Goal: Task Accomplishment & Management: Complete application form

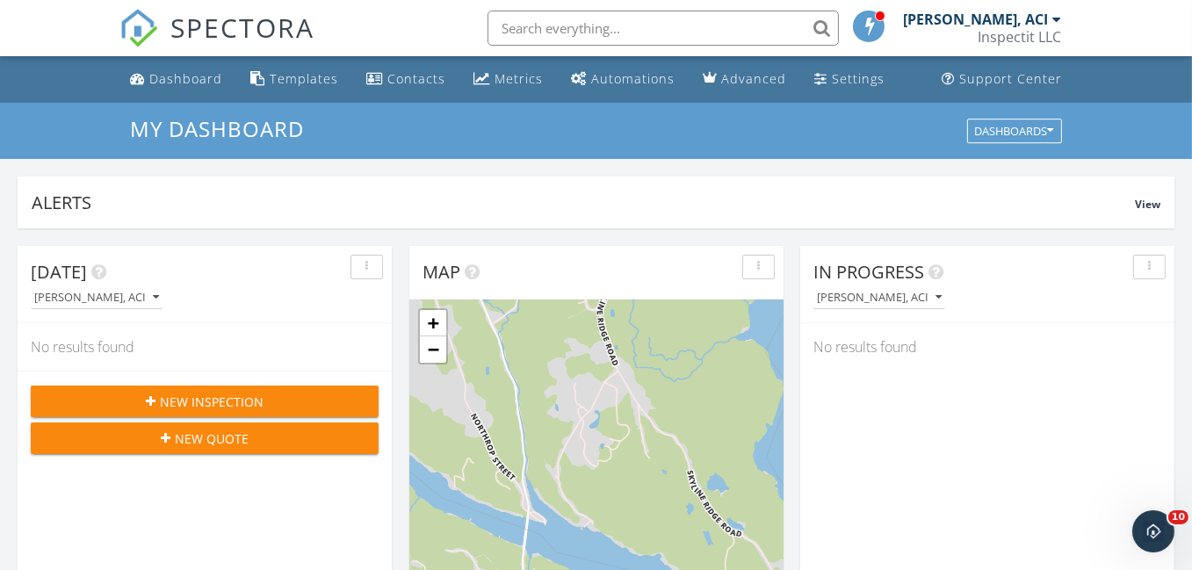
click at [225, 400] on span "New Inspection" at bounding box center [212, 402] width 104 height 18
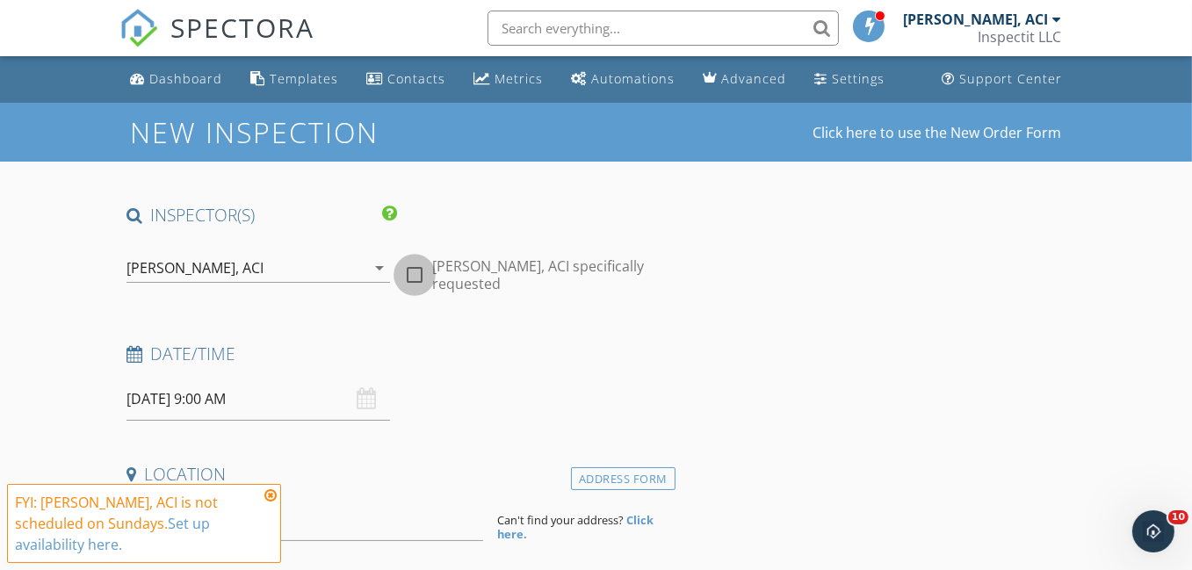
click at [415, 275] on div at bounding box center [415, 275] width 30 height 30
checkbox input "true"
click at [273, 497] on icon at bounding box center [270, 496] width 12 height 14
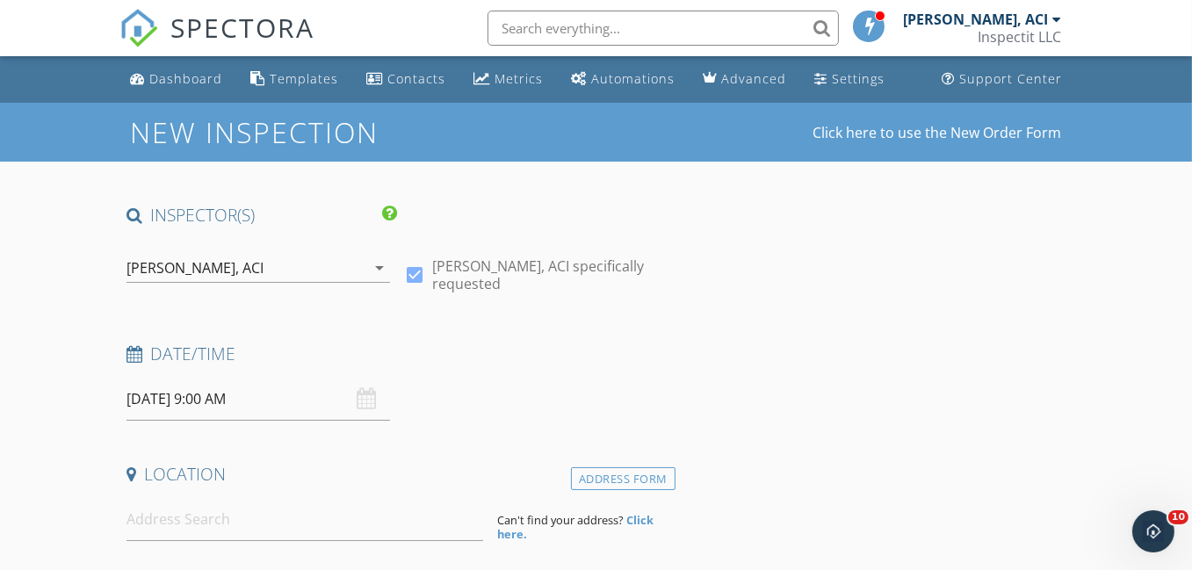
click at [179, 400] on input "09/28/2025 9:00 AM" at bounding box center [259, 399] width 264 height 43
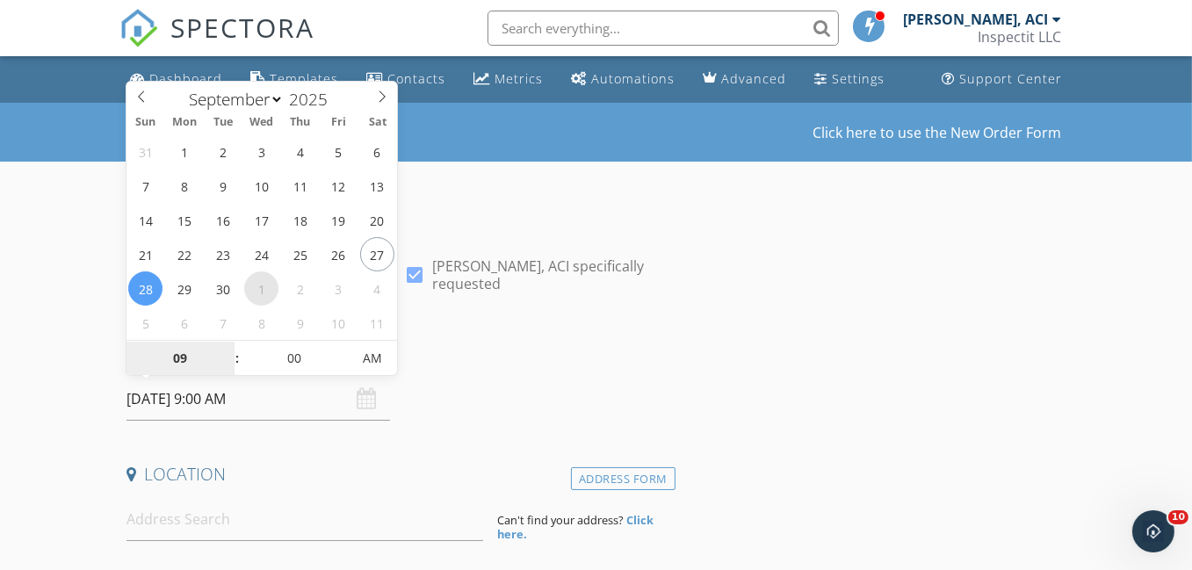
select select "9"
type input "10/01/2025 9:00 AM"
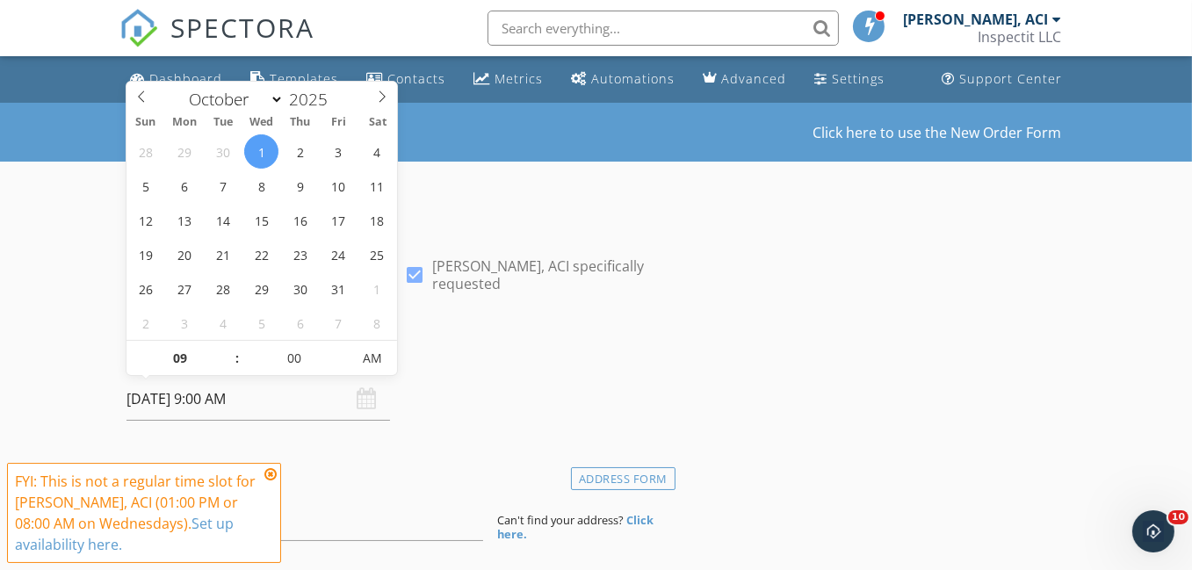
click at [272, 477] on icon at bounding box center [270, 474] width 12 height 14
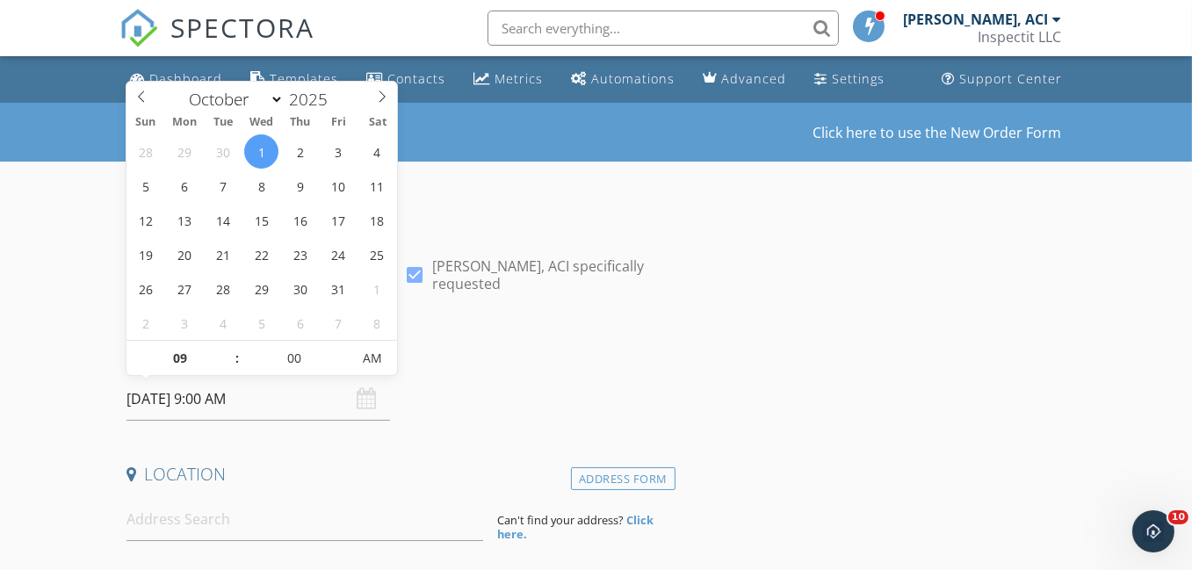
click at [193, 402] on input "10/01/2025 9:00 AM" at bounding box center [259, 399] width 264 height 43
click at [505, 373] on div "Date/Time" at bounding box center [397, 360] width 556 height 35
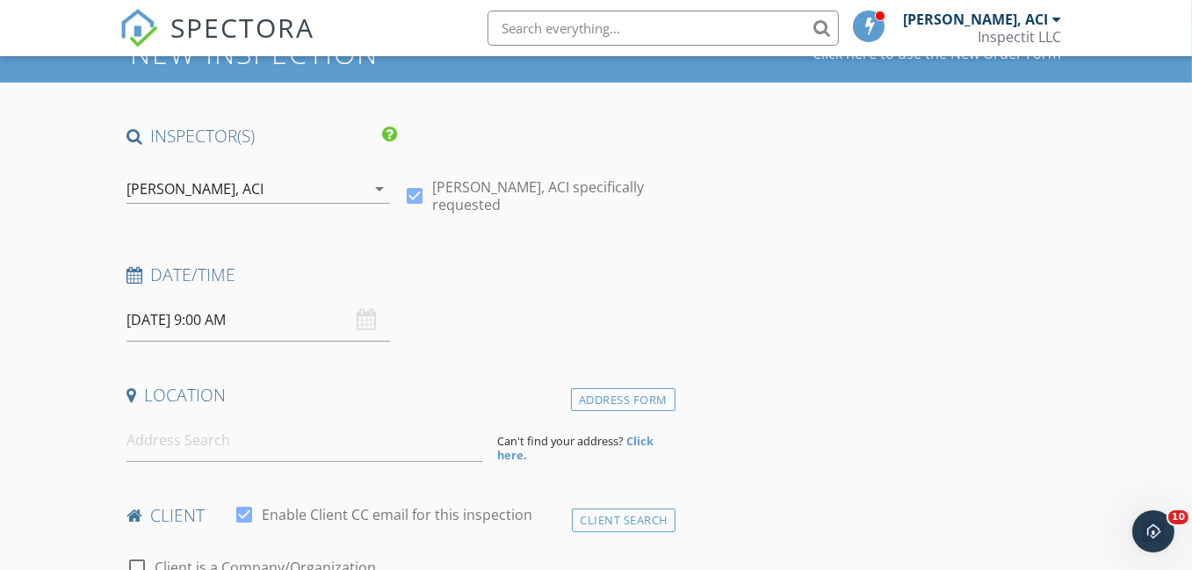
scroll to position [264, 0]
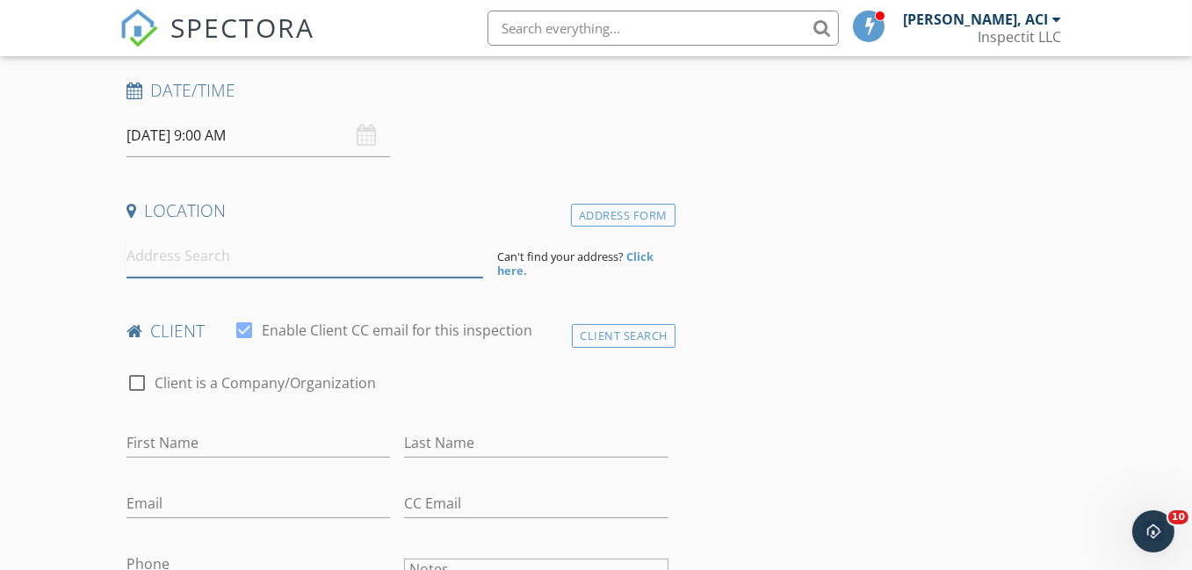
click at [193, 257] on input at bounding box center [305, 256] width 357 height 43
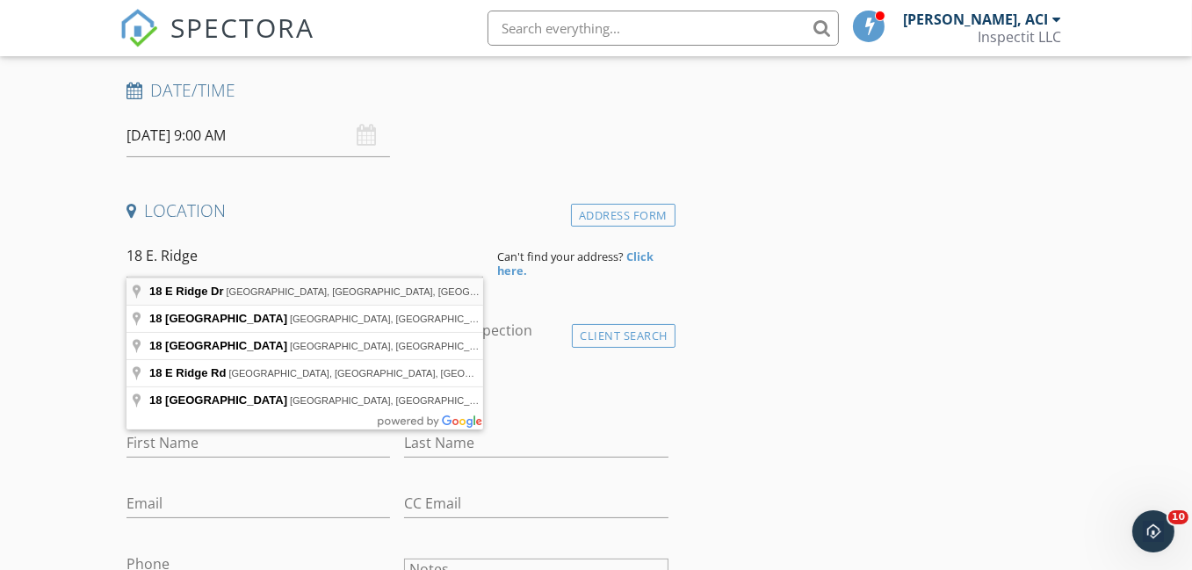
type input "18 E Ridge Dr, Middlebury, CT, USA"
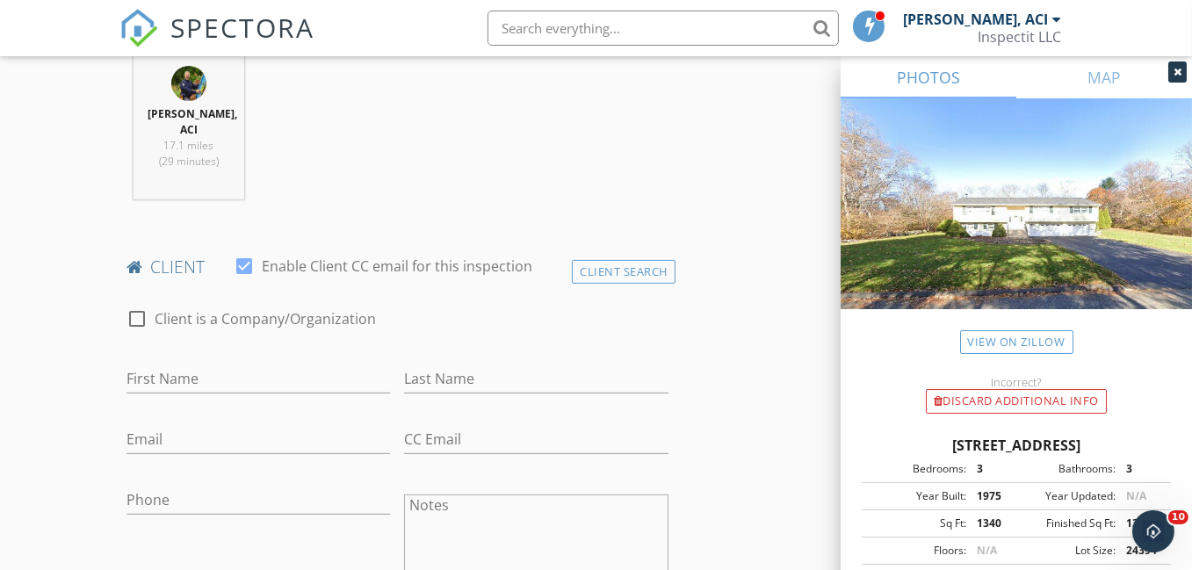
scroll to position [791, 0]
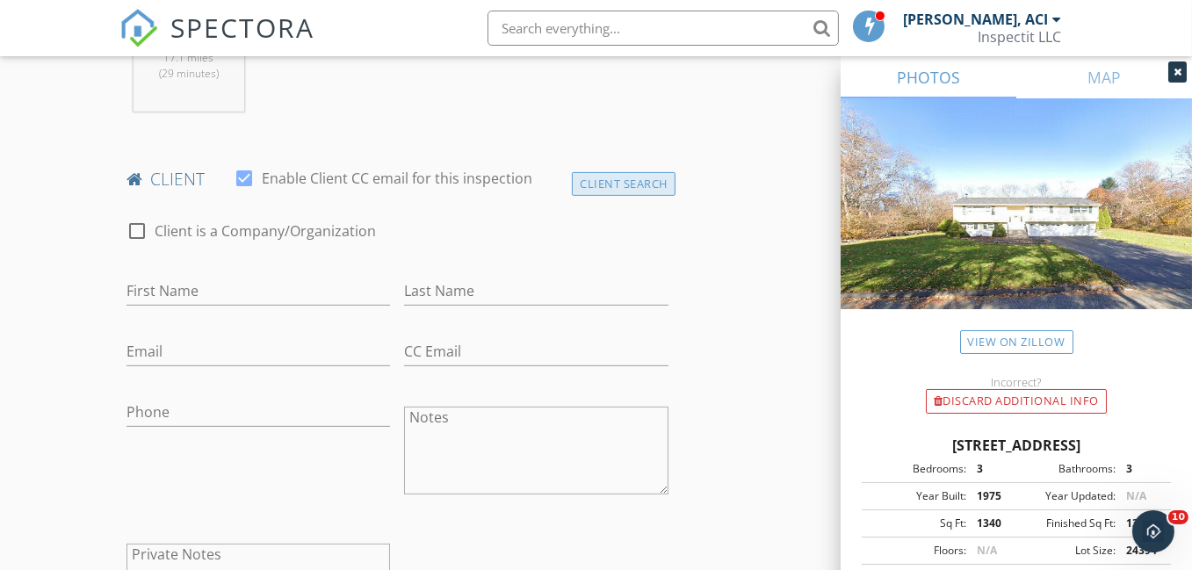
click at [597, 185] on div "Client Search" at bounding box center [624, 184] width 104 height 24
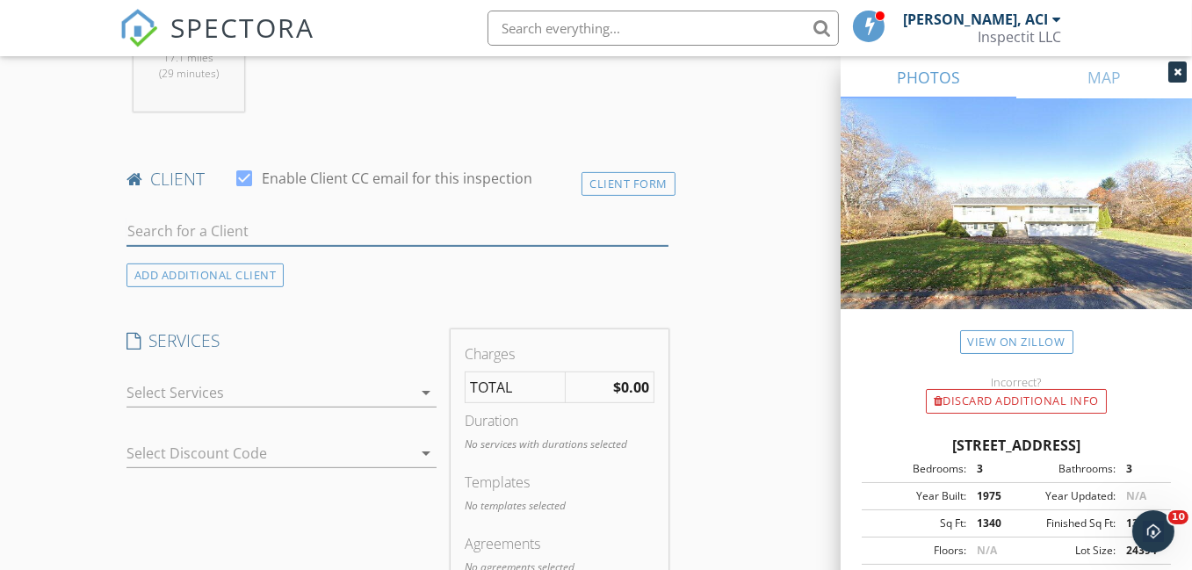
drag, startPoint x: 186, startPoint y: 225, endPoint x: 196, endPoint y: 230, distance: 11.0
click at [191, 228] on input "text" at bounding box center [398, 231] width 542 height 29
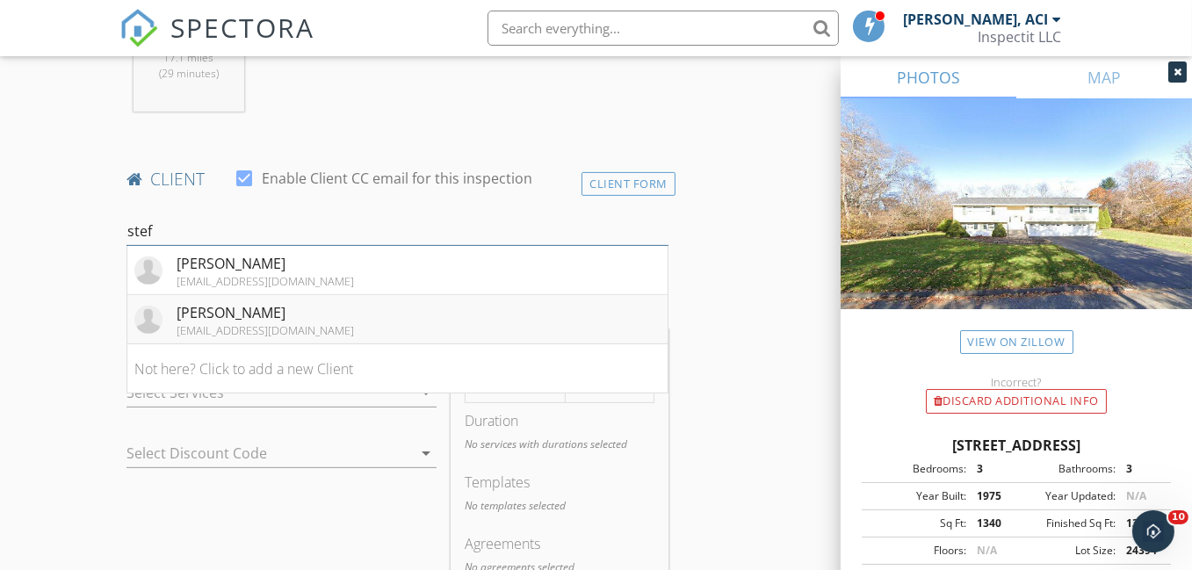
type input "stef"
click at [276, 317] on div "Stefan Birardi" at bounding box center [265, 312] width 177 height 21
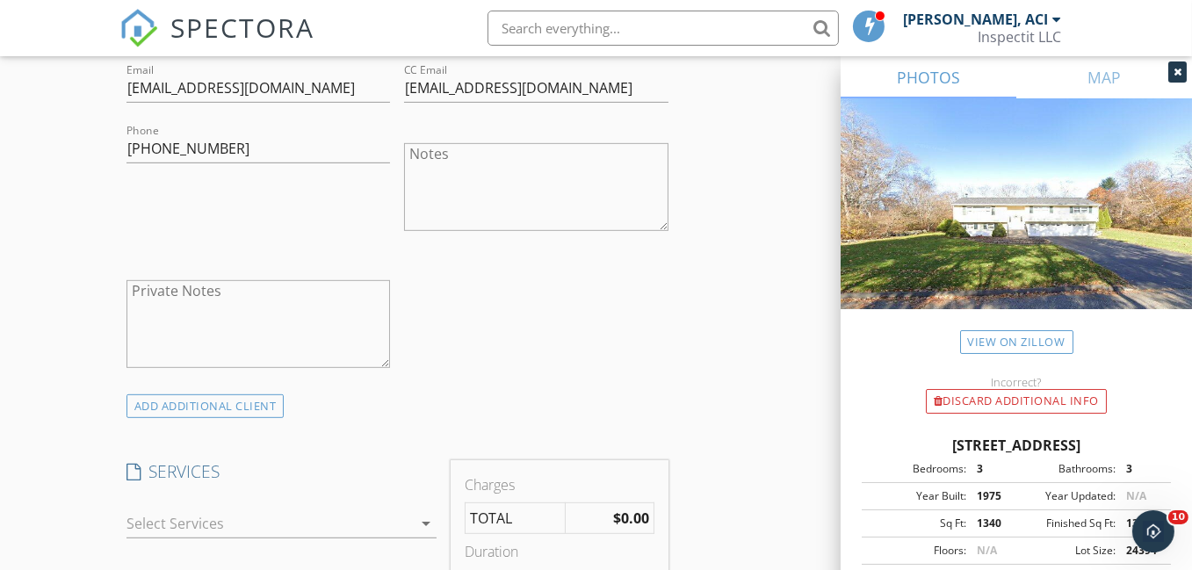
scroll to position [1142, 0]
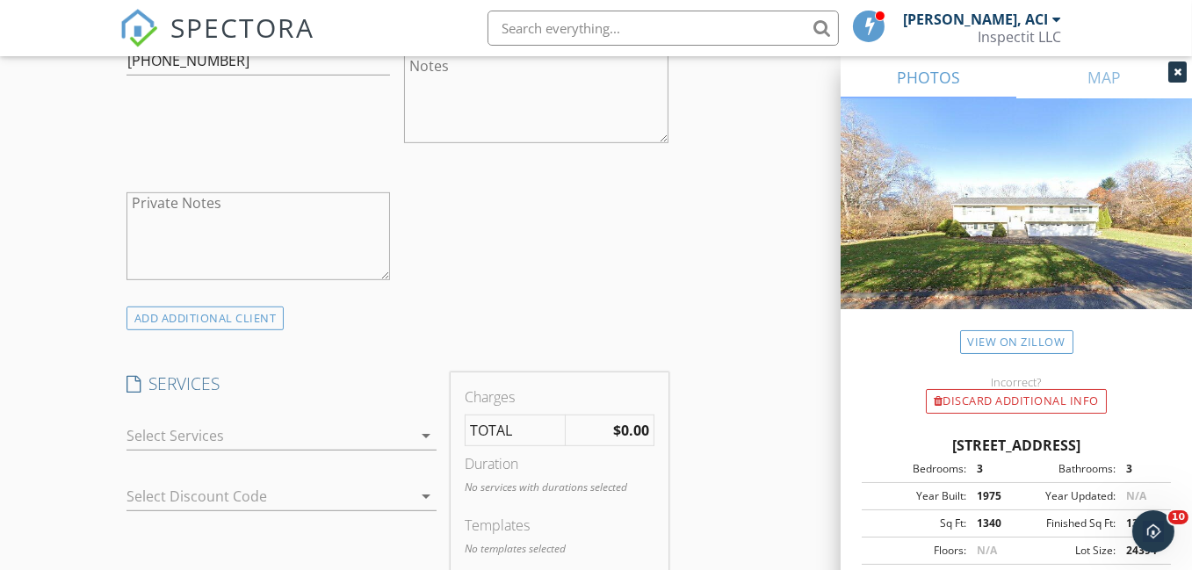
click at [426, 434] on icon "arrow_drop_down" at bounding box center [426, 435] width 21 height 21
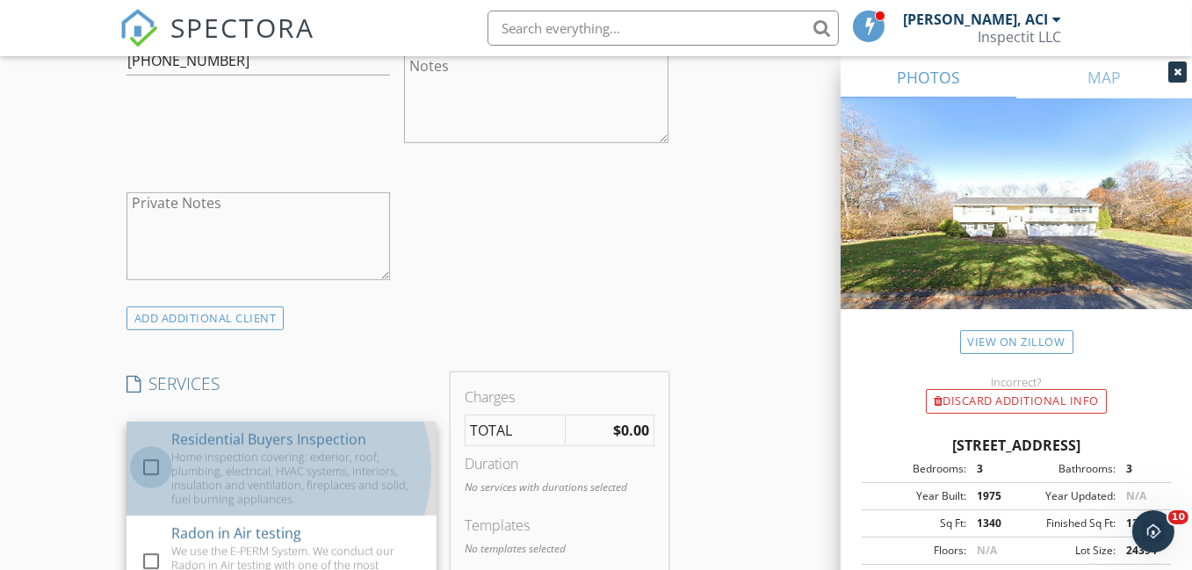
click at [149, 465] on div at bounding box center [151, 467] width 30 height 30
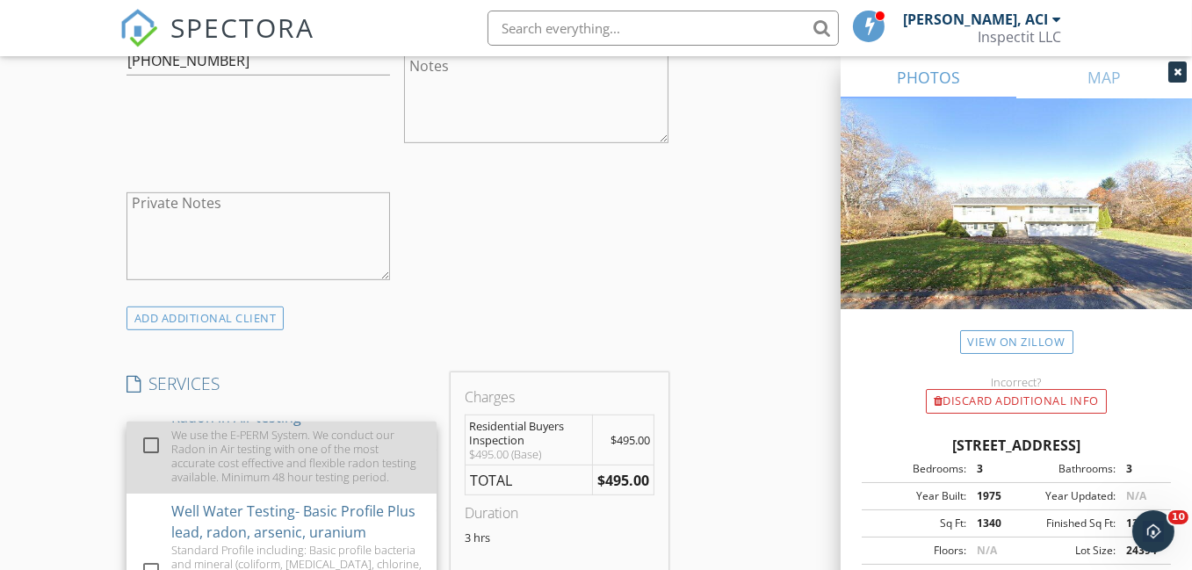
scroll to position [88, 0]
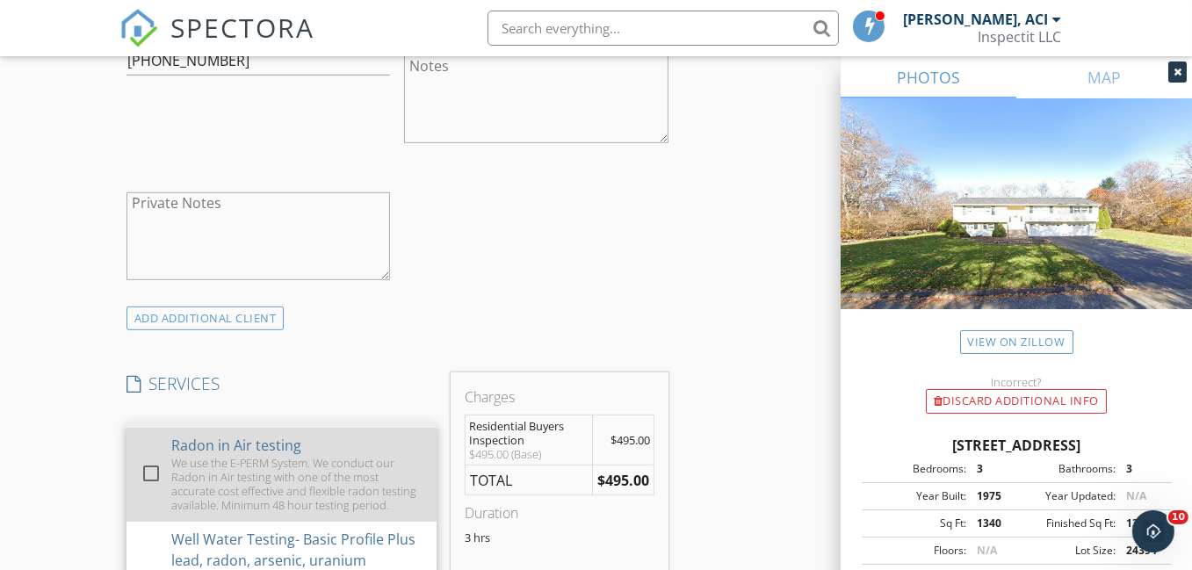
click at [151, 477] on div at bounding box center [151, 474] width 30 height 30
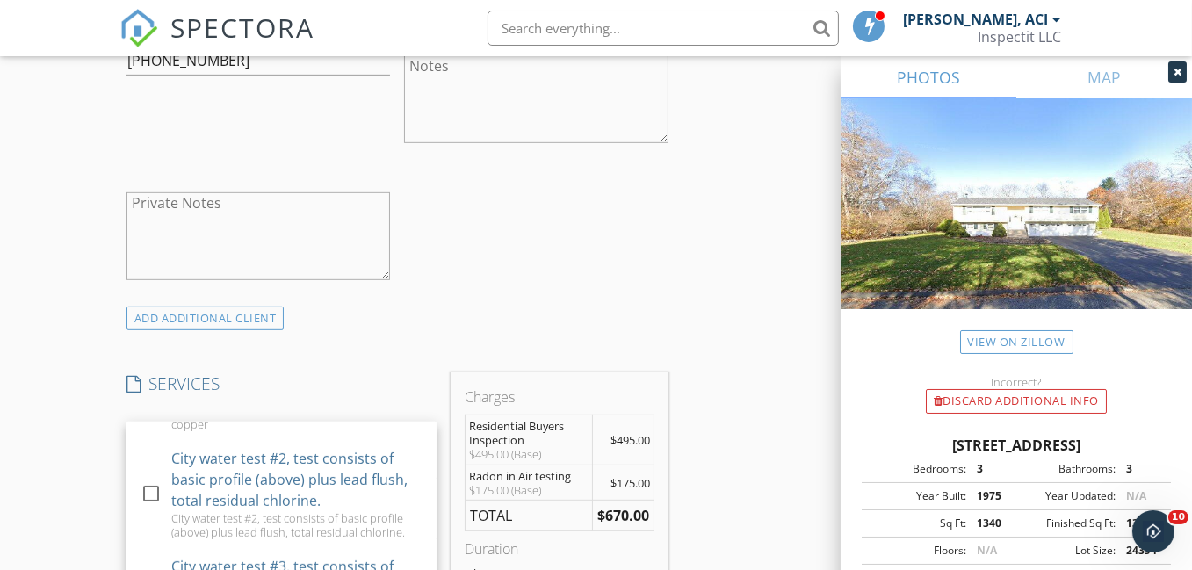
scroll to position [966, 0]
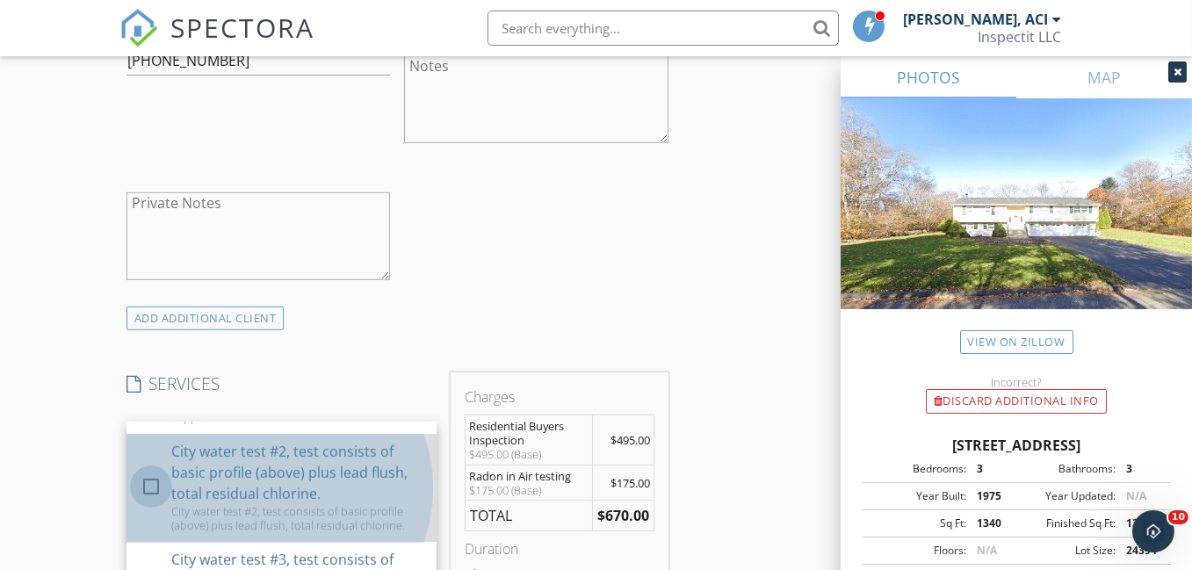
click at [154, 502] on div at bounding box center [151, 487] width 30 height 30
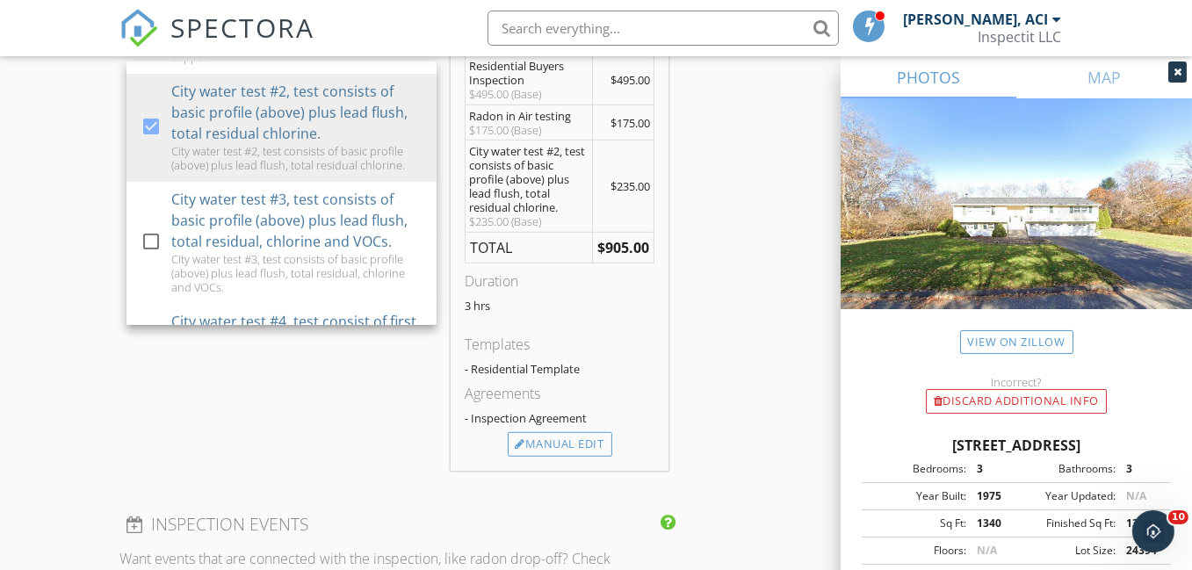
scroll to position [1582, 0]
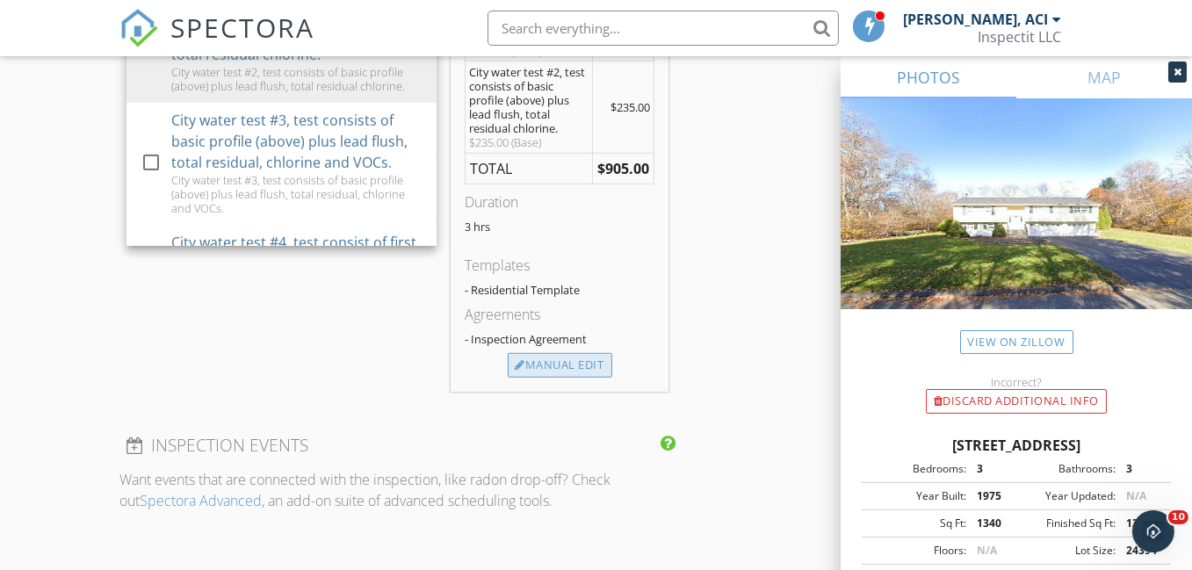
click at [562, 362] on div "Manual Edit" at bounding box center [560, 365] width 105 height 25
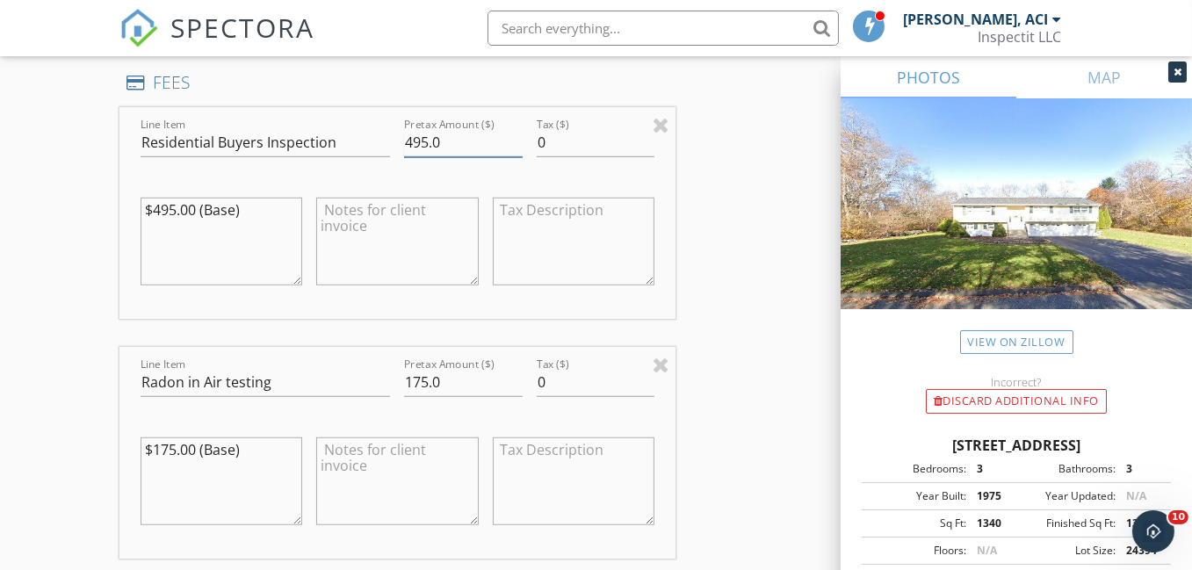
click at [406, 139] on input "495.0" at bounding box center [463, 142] width 118 height 29
type input "525.0"
click at [155, 208] on textarea "$495.00 (Base)" at bounding box center [222, 242] width 162 height 88
type textarea "$525.00 (Base)"
drag, startPoint x: 239, startPoint y: 209, endPoint x: 141, endPoint y: 203, distance: 97.7
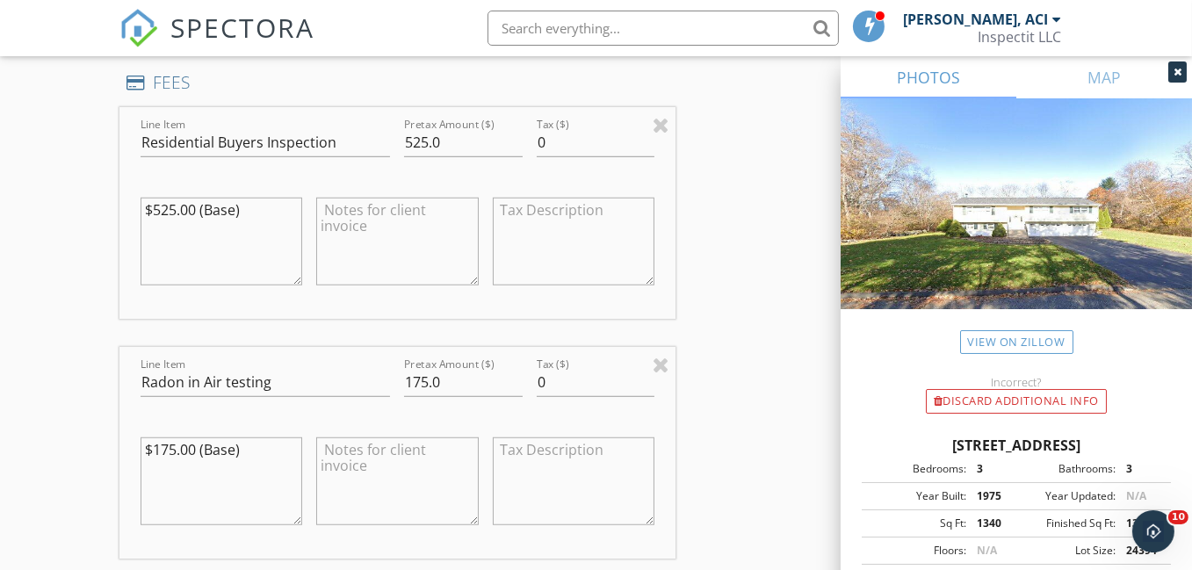
click at [141, 203] on textarea "$525.00 (Base)" at bounding box center [222, 242] width 162 height 88
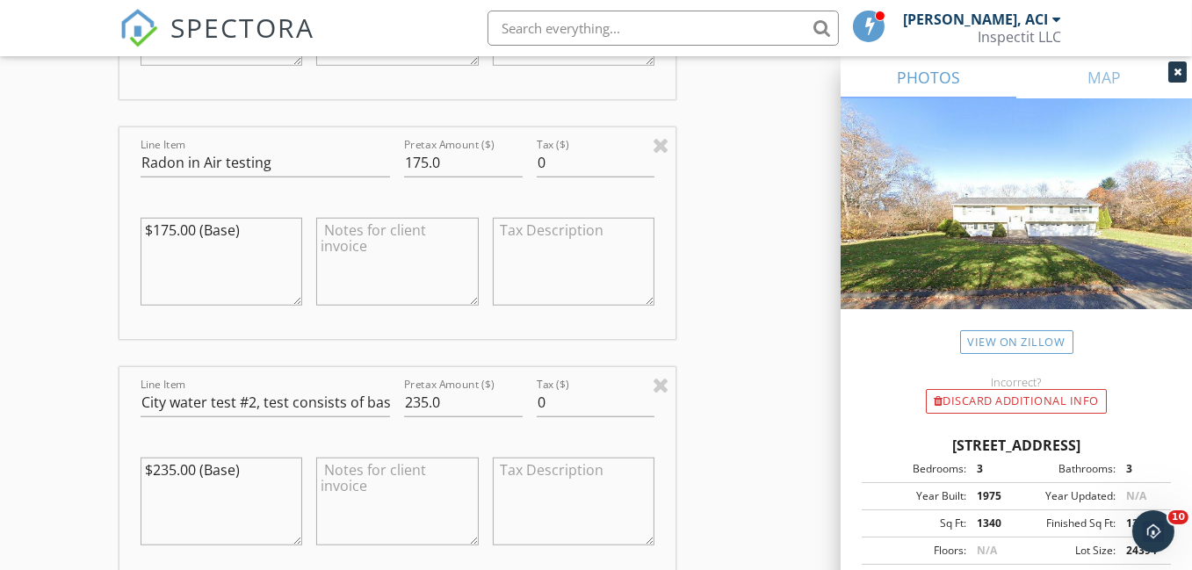
scroll to position [1845, 0]
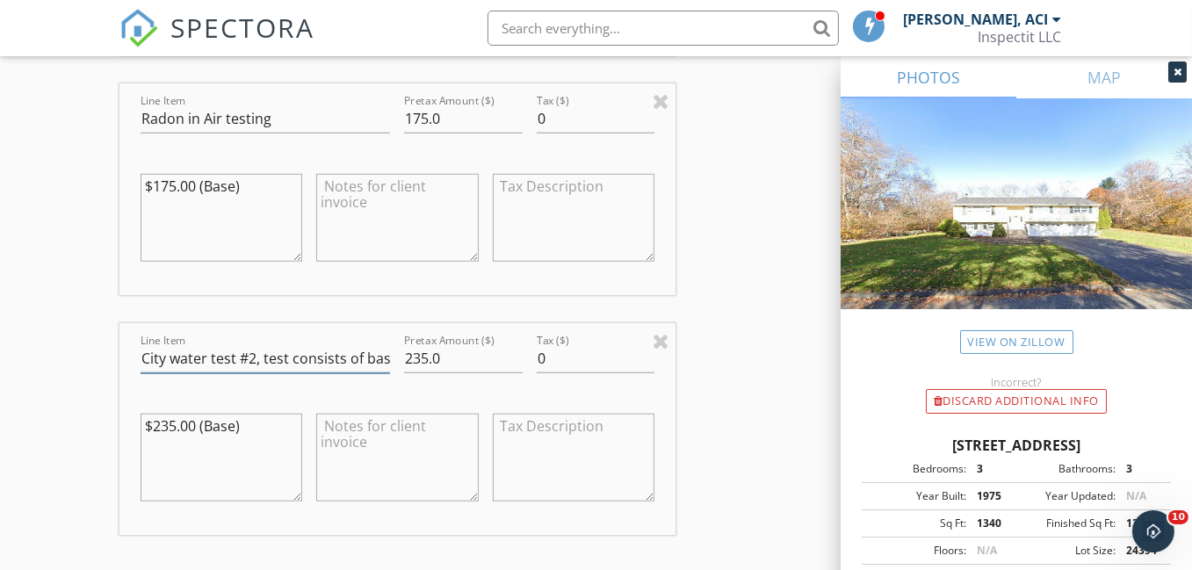
click at [170, 358] on input "City water test #2, test consists of basic profile (above) plus lead flush, tot…" at bounding box center [266, 358] width 250 height 29
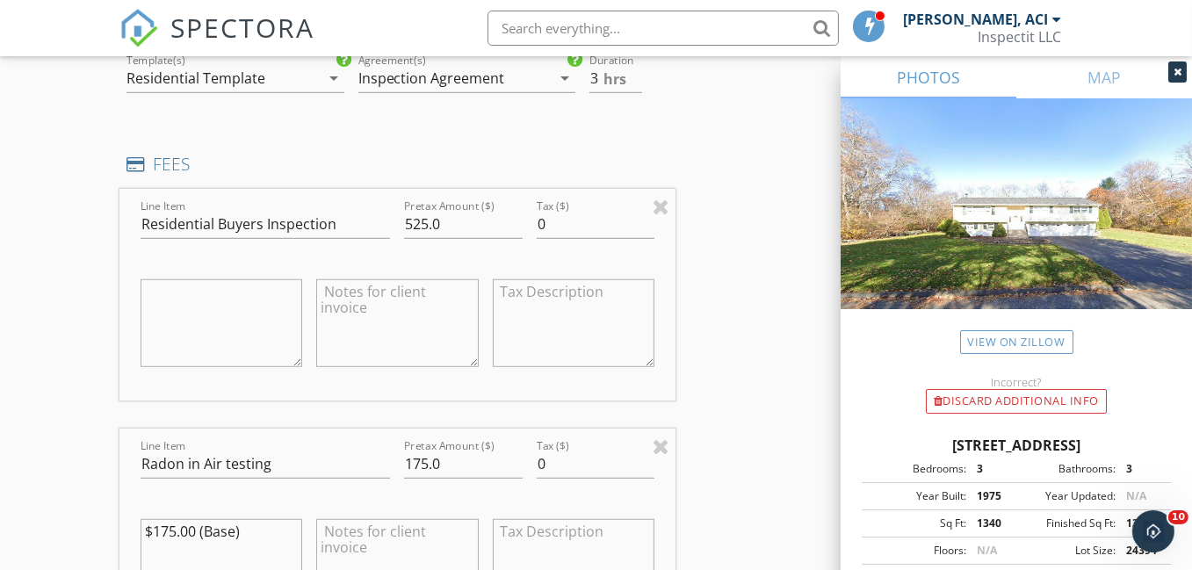
scroll to position [1494, 0]
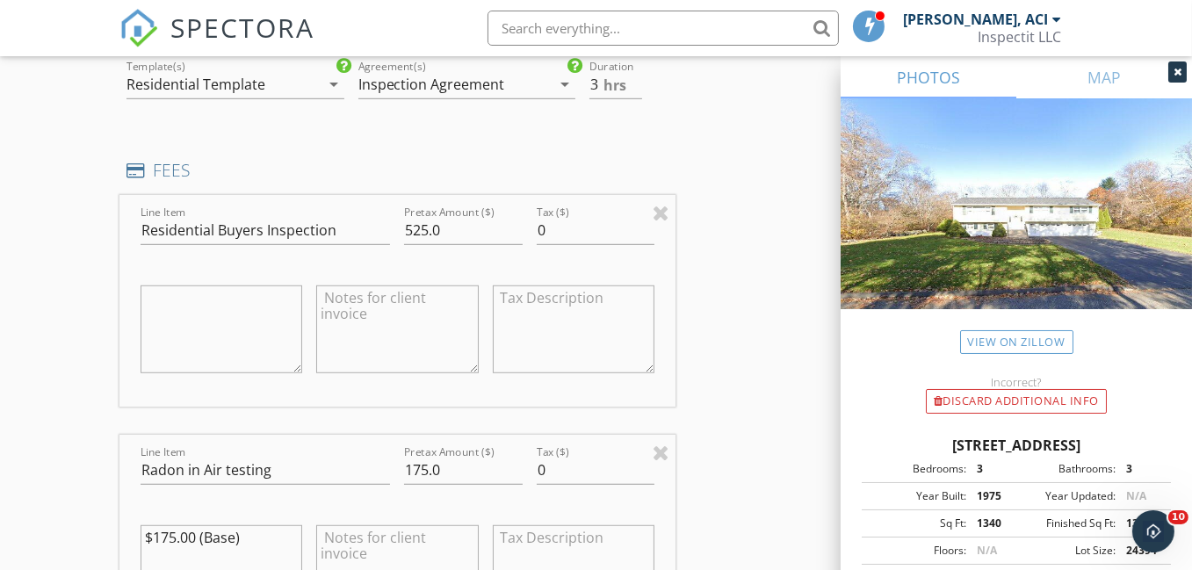
type input "City Water Test #2, test consists of basic profile (above) plus lead flush, tot…"
drag, startPoint x: 224, startPoint y: 464, endPoint x: 233, endPoint y: 470, distance: 10.7
click at [224, 466] on input "Radon in Air testing" at bounding box center [266, 470] width 250 height 29
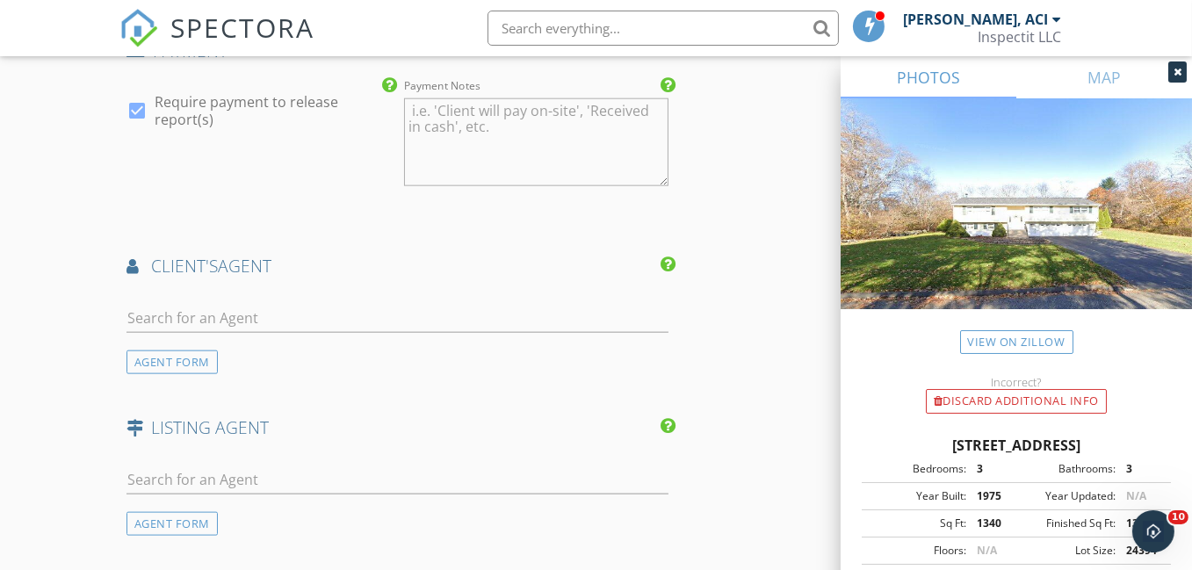
scroll to position [2636, 0]
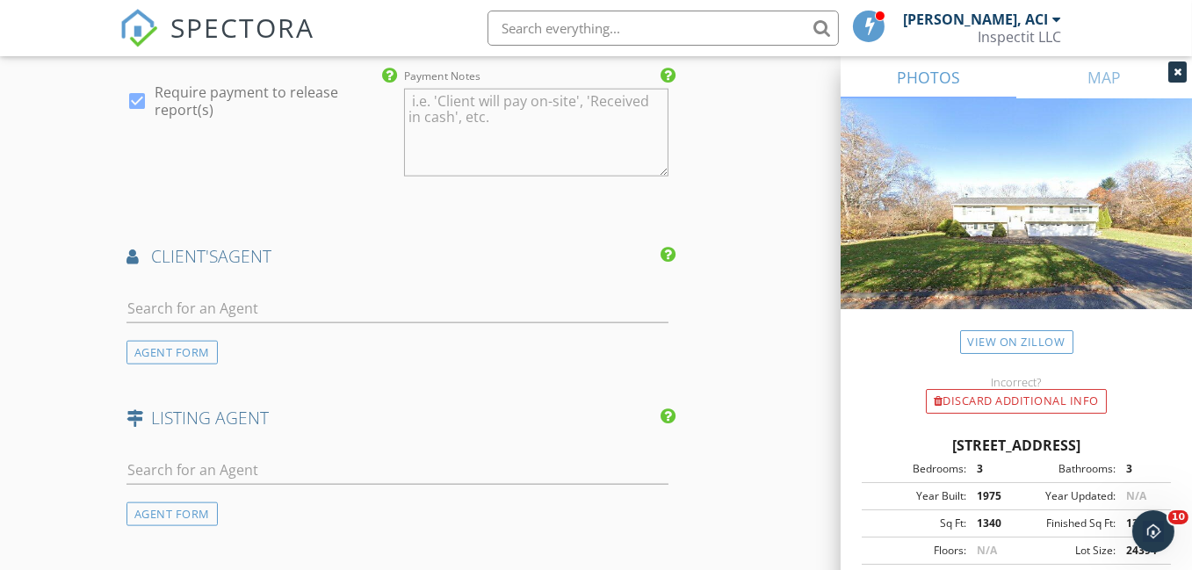
type input "Radon in Air Testing"
click at [186, 304] on input "text" at bounding box center [398, 308] width 542 height 29
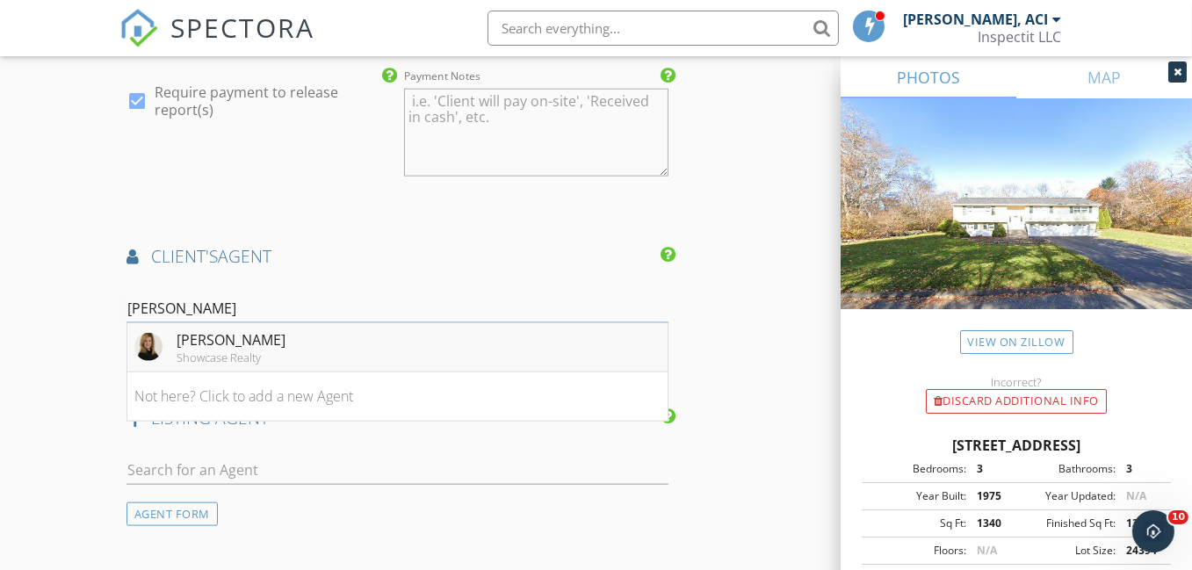
type input "beth"
click at [221, 342] on div "Beth Santos" at bounding box center [231, 339] width 109 height 21
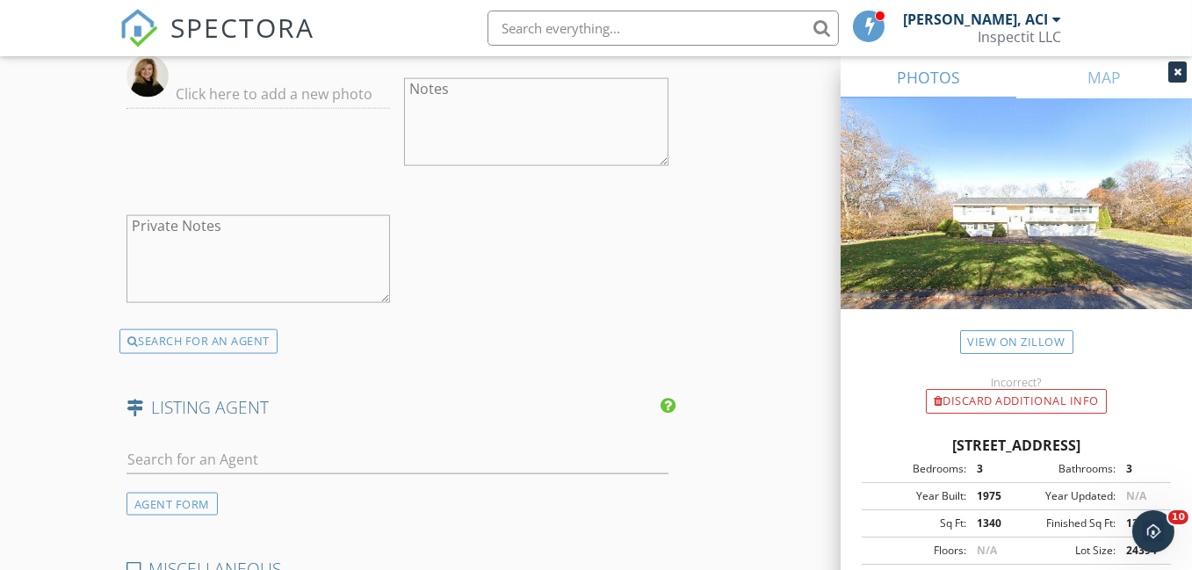
scroll to position [3075, 0]
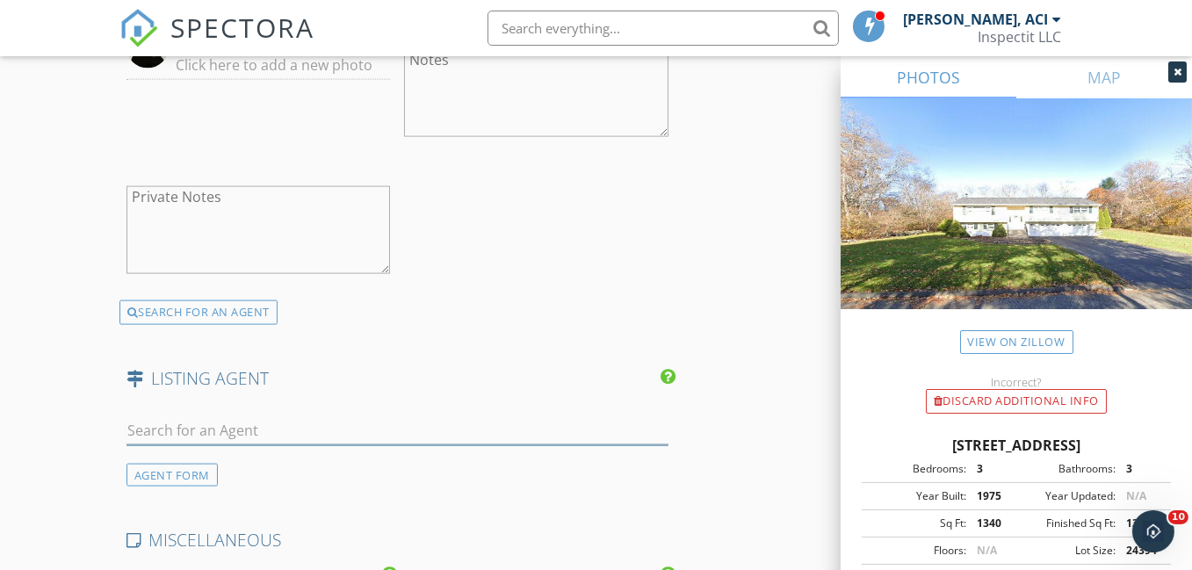
drag, startPoint x: 200, startPoint y: 424, endPoint x: 219, endPoint y: 429, distance: 19.0
click at [200, 424] on input "text" at bounding box center [398, 430] width 542 height 29
type input "beth"
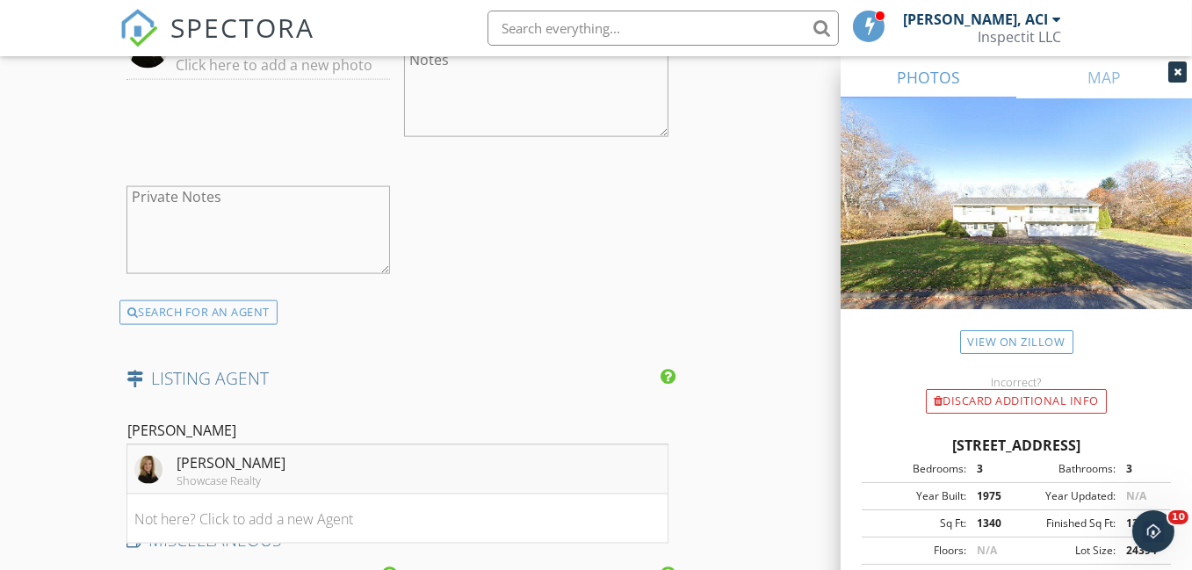
click at [239, 460] on div "Beth Santos" at bounding box center [231, 462] width 109 height 21
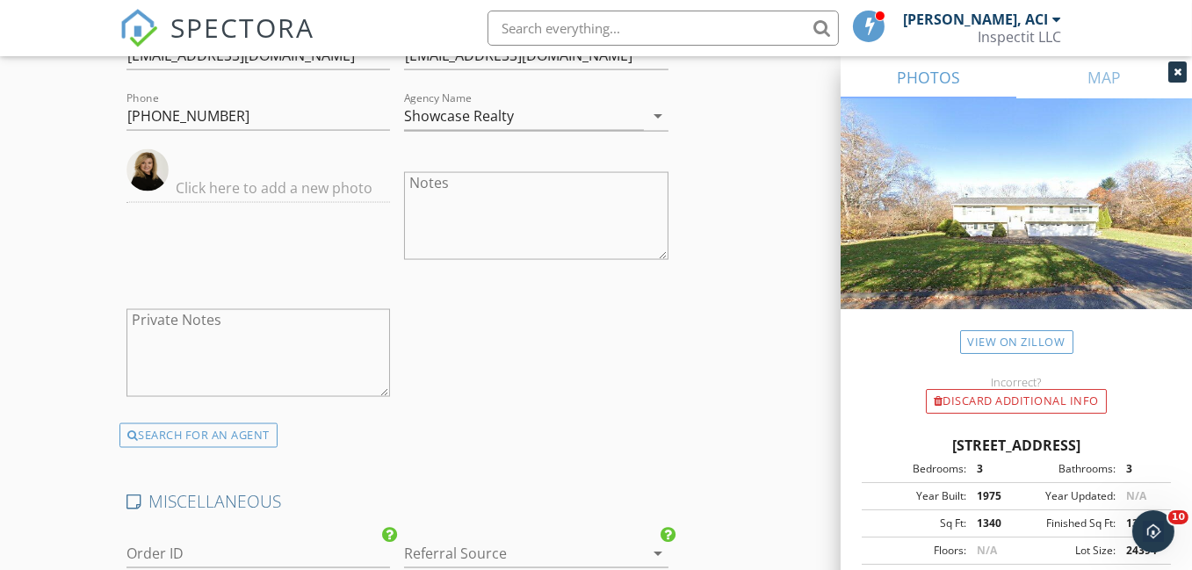
scroll to position [4035, 0]
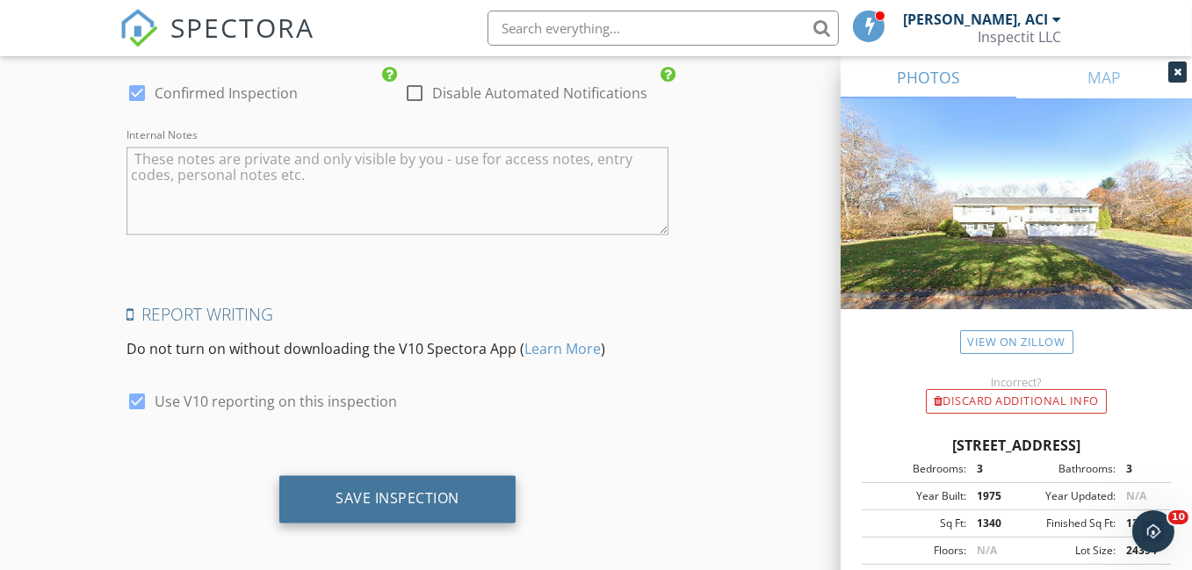
click at [387, 490] on div "Save Inspection" at bounding box center [398, 499] width 124 height 18
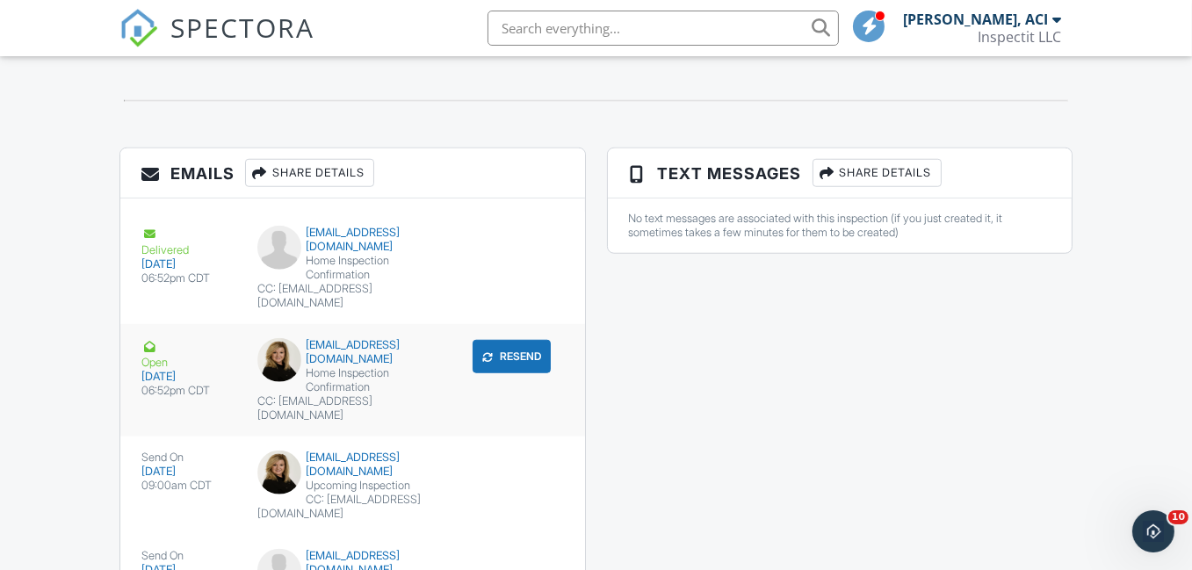
scroll to position [1984, 0]
